Goal: Transaction & Acquisition: Purchase product/service

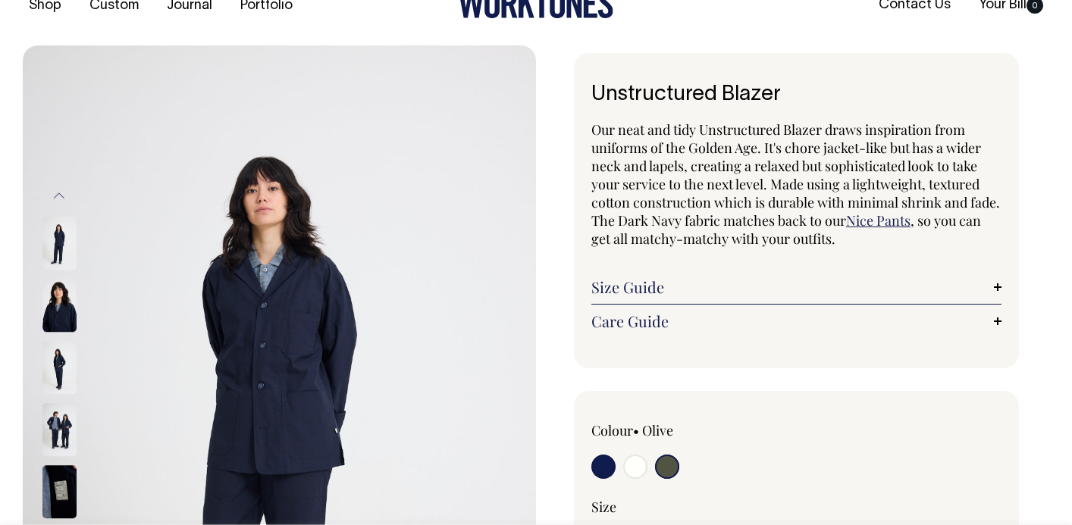
scroll to position [35, 0]
click at [525, 17] on icon at bounding box center [535, 3] width 155 height 30
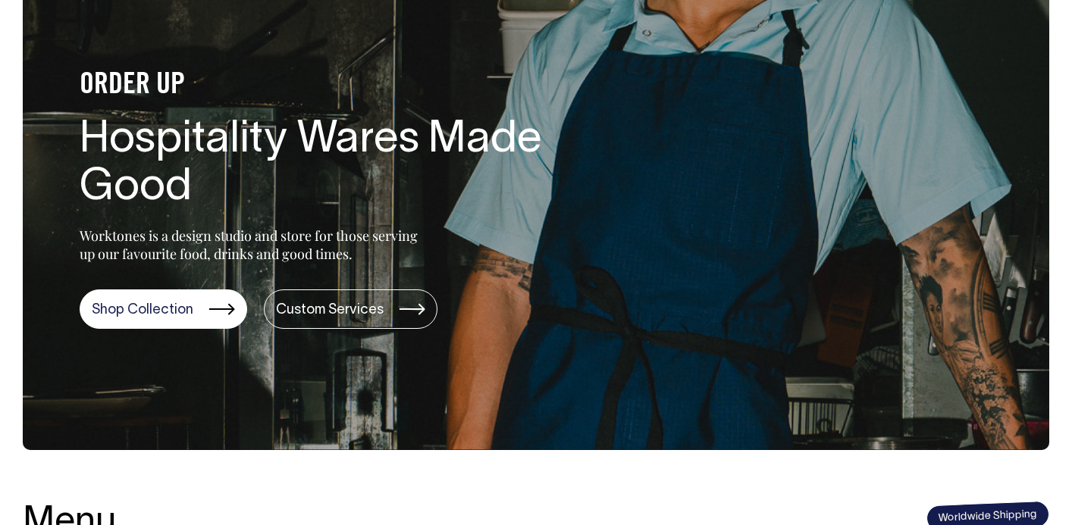
scroll to position [147, 0]
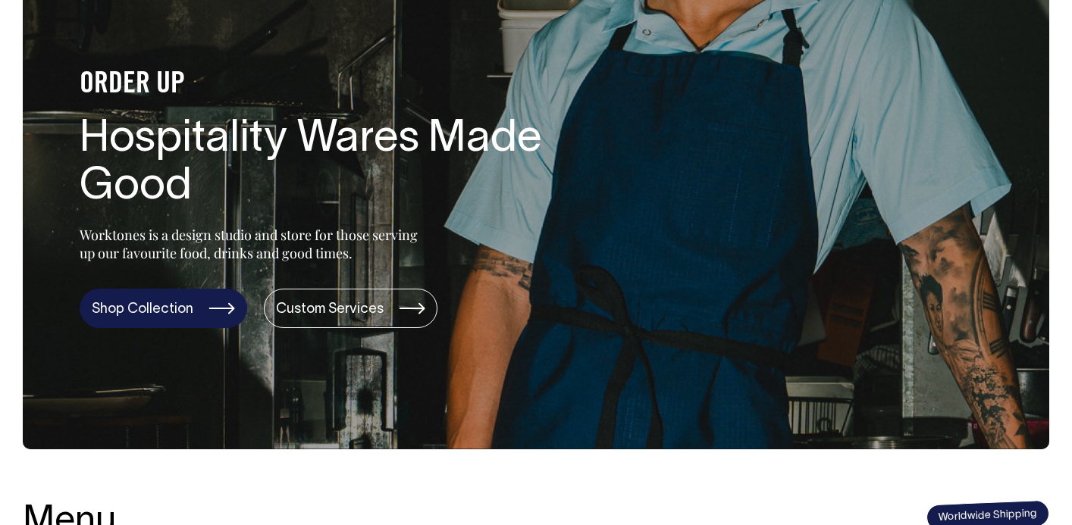
click at [205, 301] on link "Shop Collection" at bounding box center [164, 308] width 168 height 39
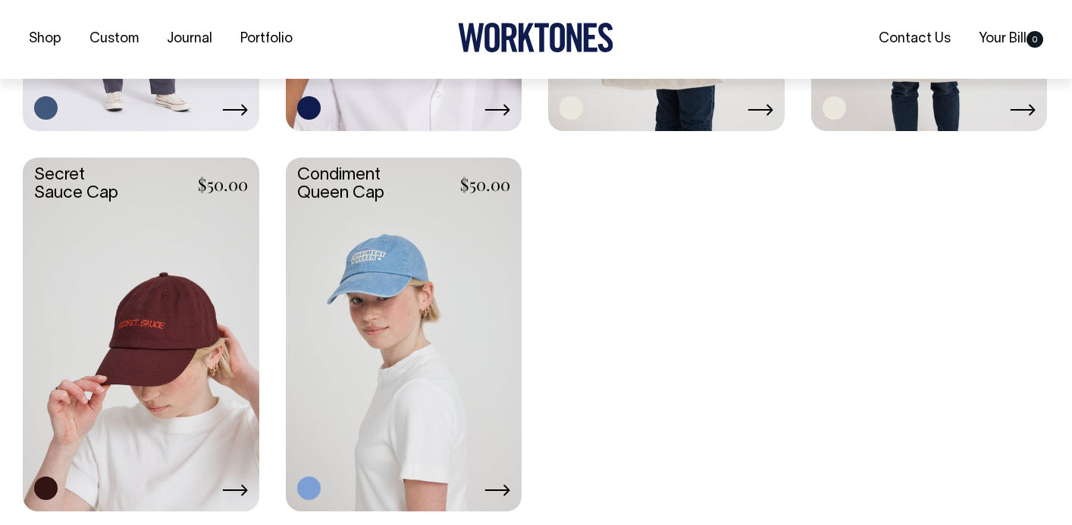
scroll to position [2575, 0]
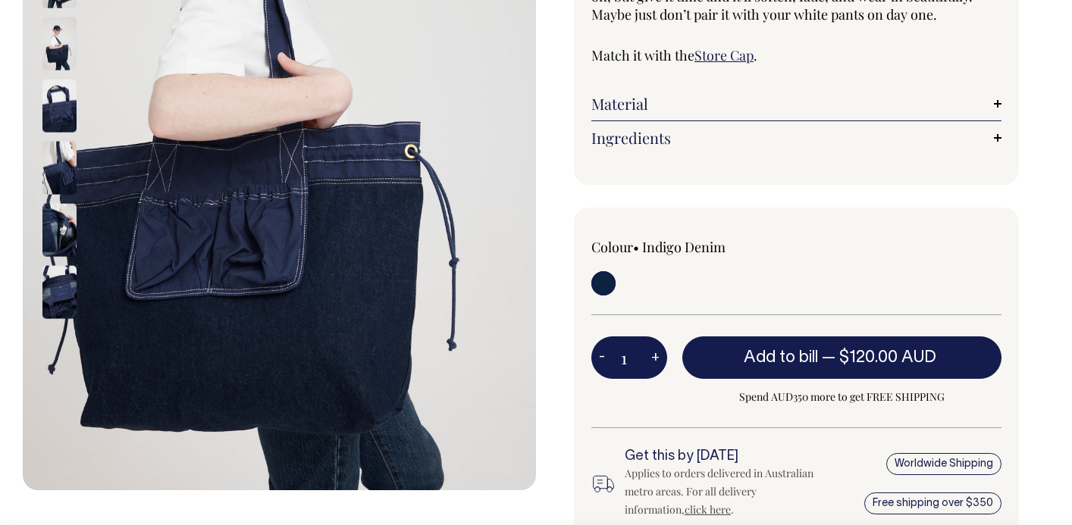
scroll to position [359, 0]
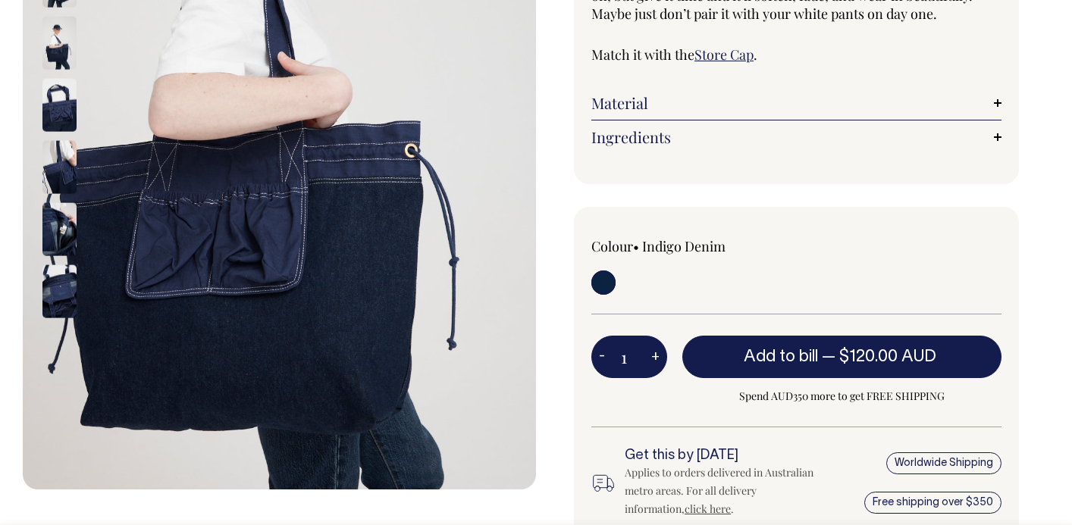
click at [64, 174] on img at bounding box center [59, 166] width 34 height 53
